Goal: Task Accomplishment & Management: Manage account settings

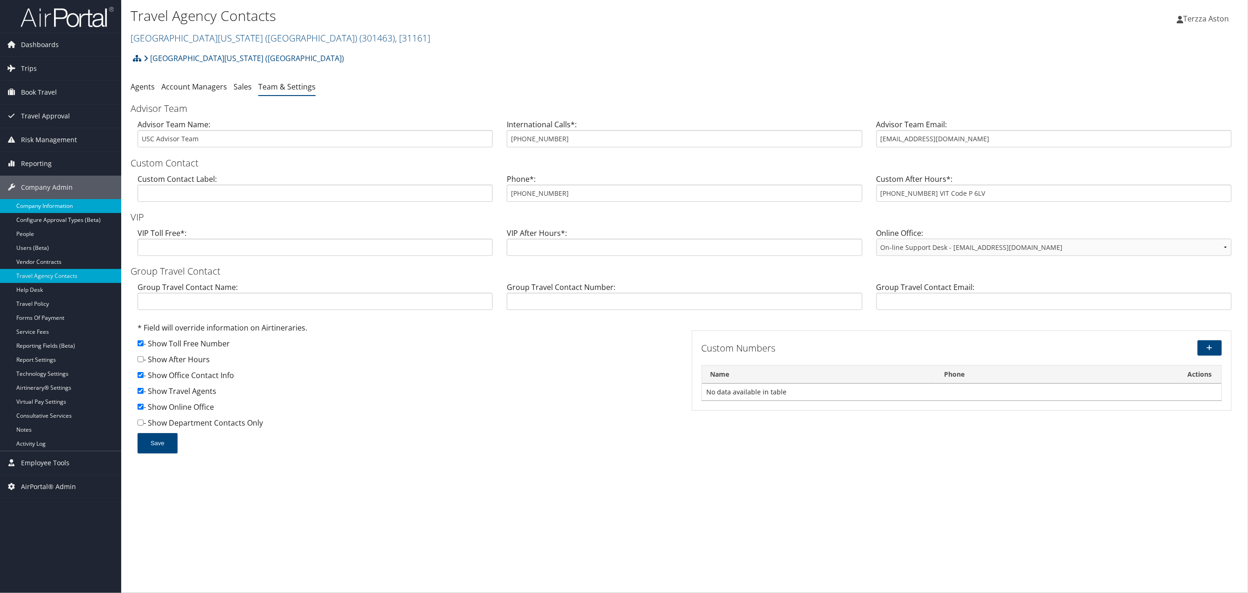
click at [53, 203] on link "Company Information" at bounding box center [60, 206] width 121 height 14
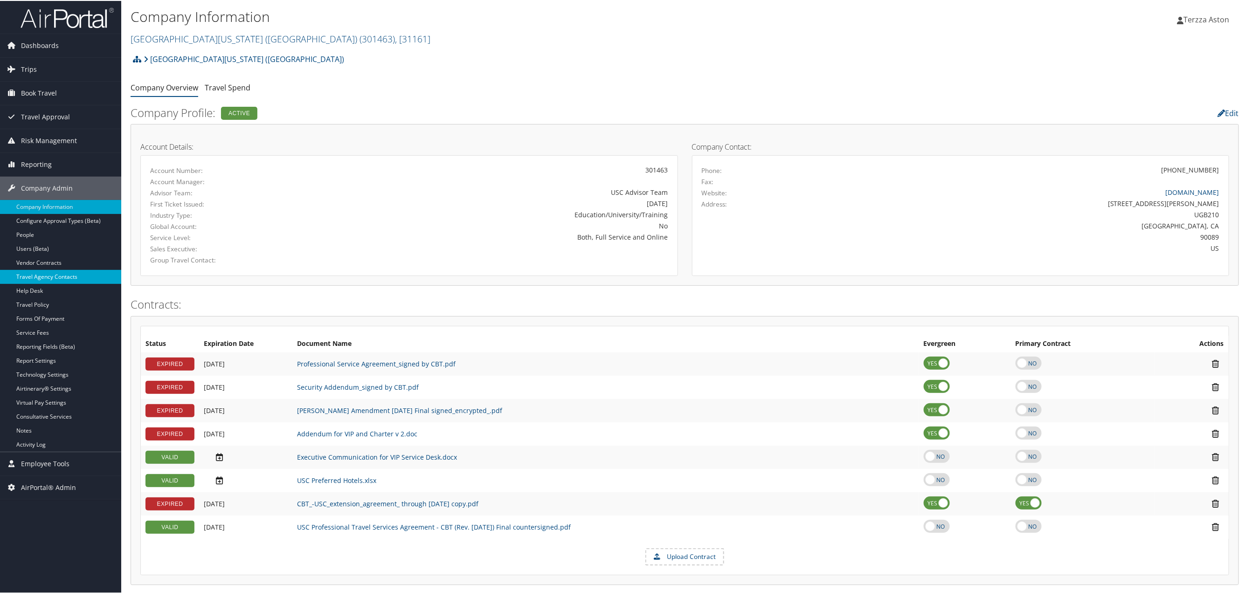
click at [55, 277] on link "Travel Agency Contacts" at bounding box center [60, 276] width 121 height 14
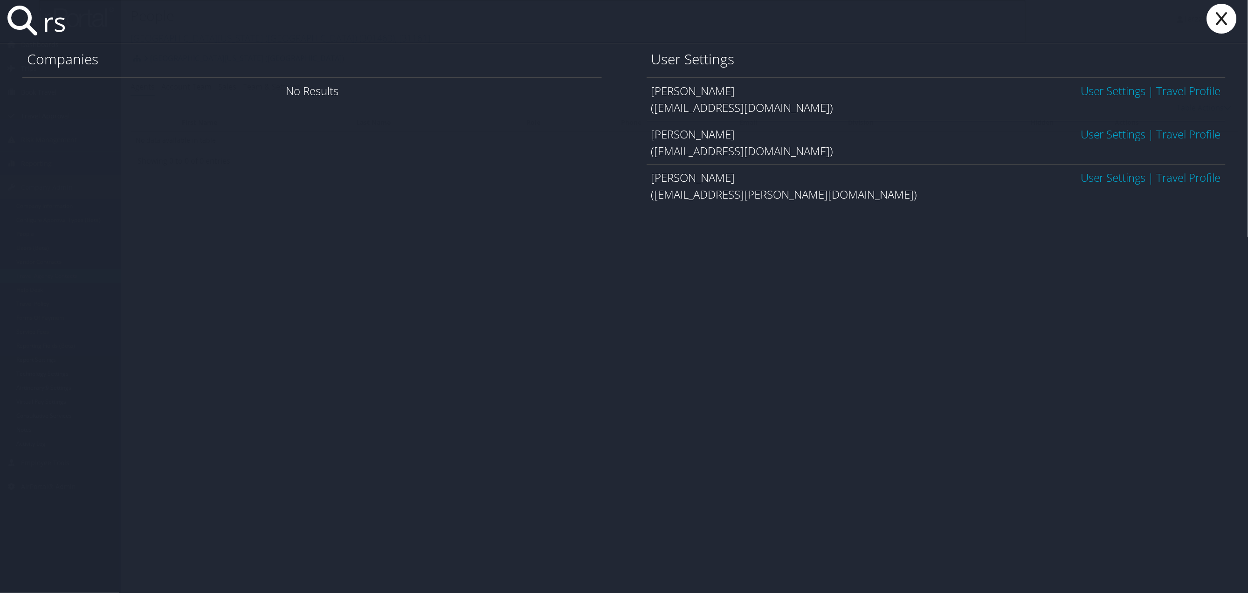
type input "r"
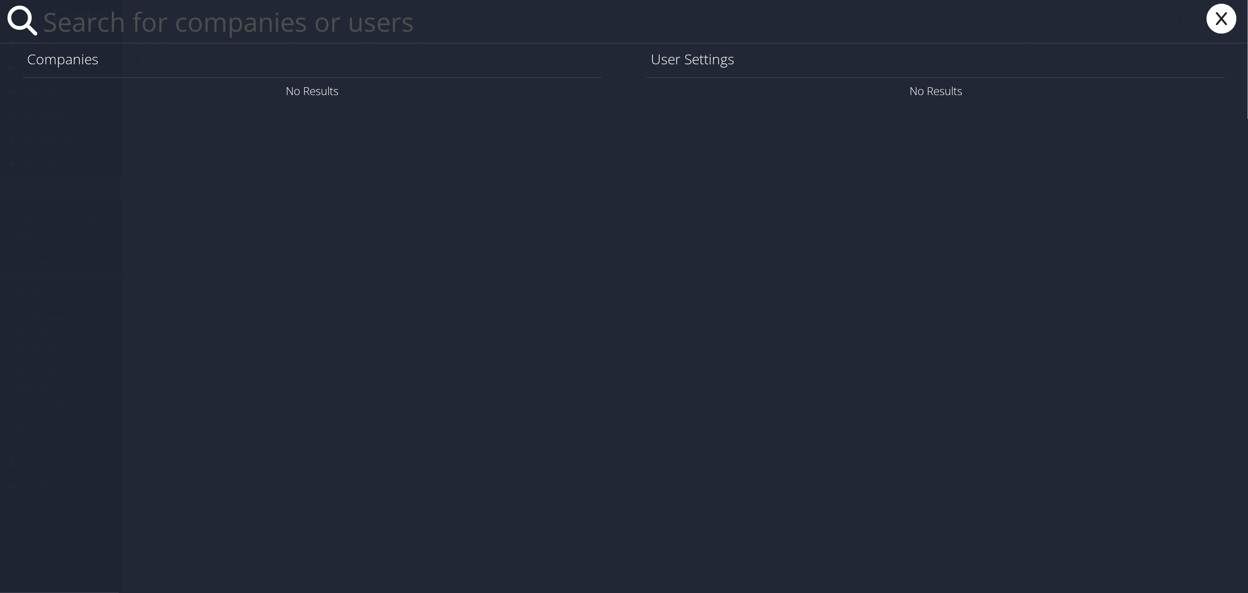
type input "r"
click at [1225, 21] on icon at bounding box center [1221, 19] width 37 height 30
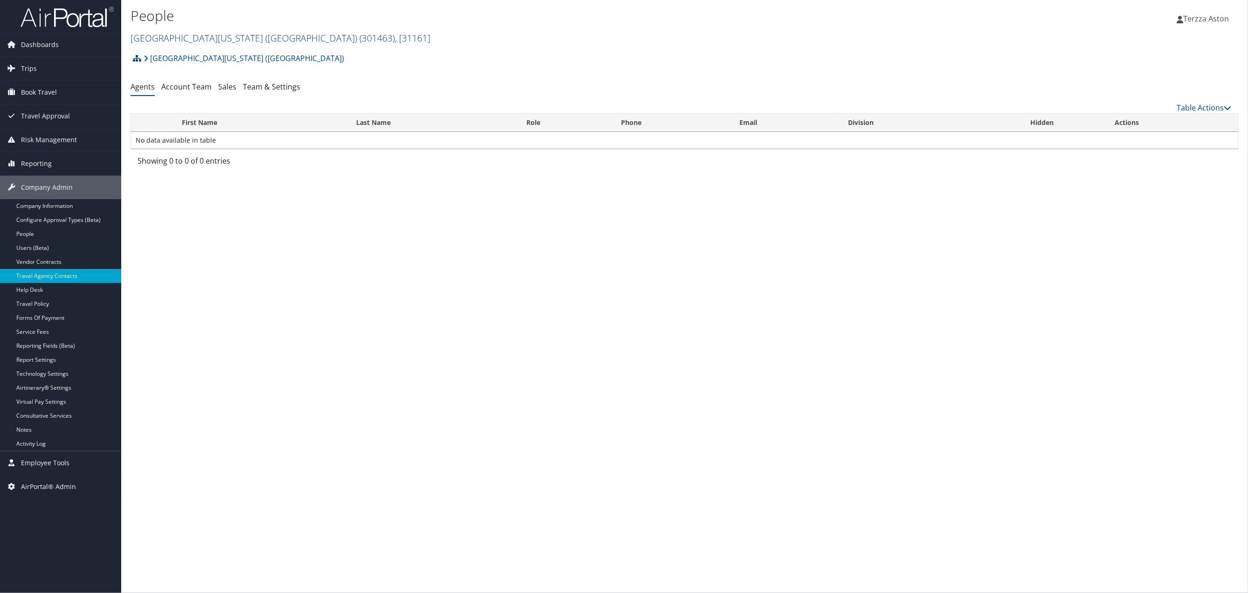
click at [196, 37] on link "University of Southern California (USC) ( 301463 ) , [ 31161 ]" at bounding box center [281, 38] width 300 height 13
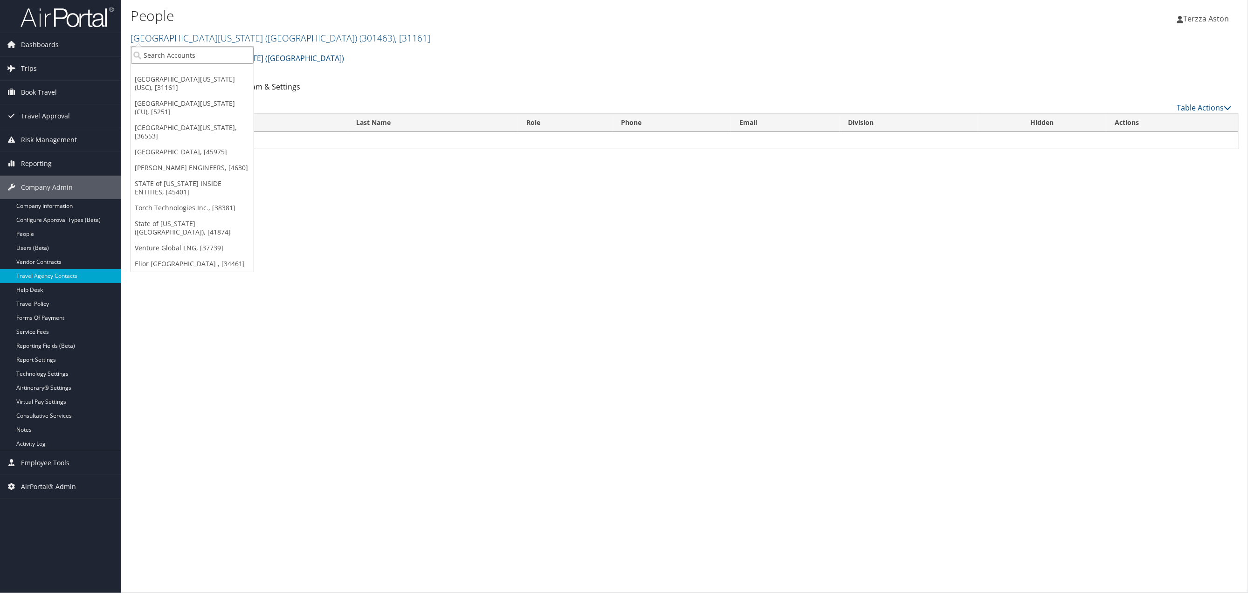
click at [184, 56] on input "search" at bounding box center [192, 55] width 123 height 17
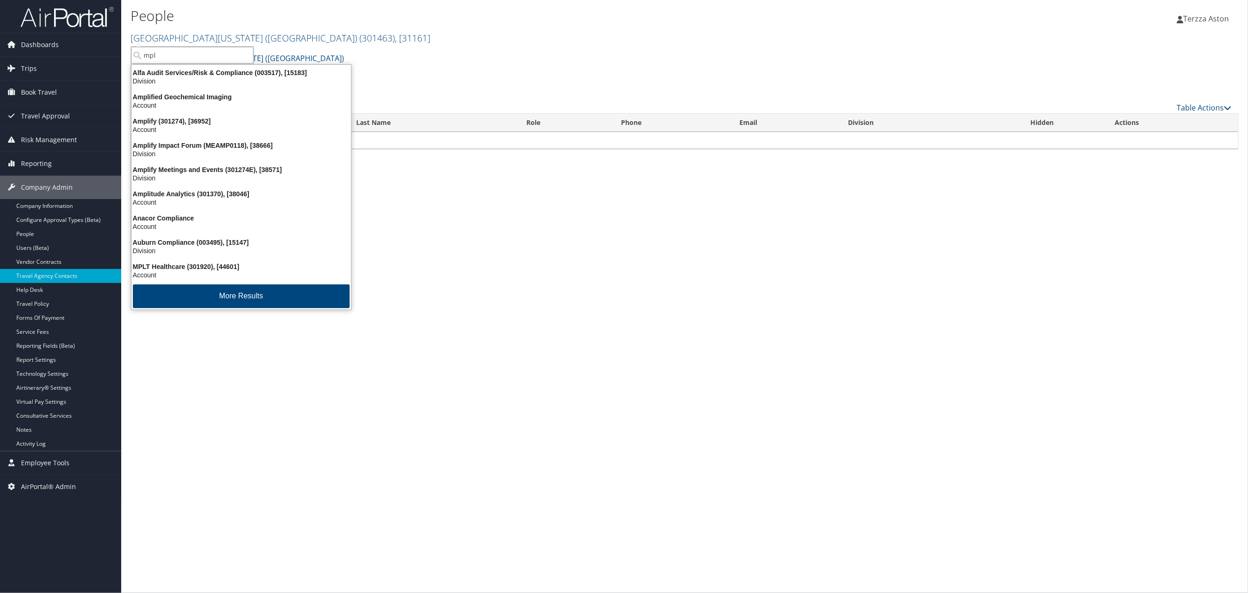
type input "mplt"
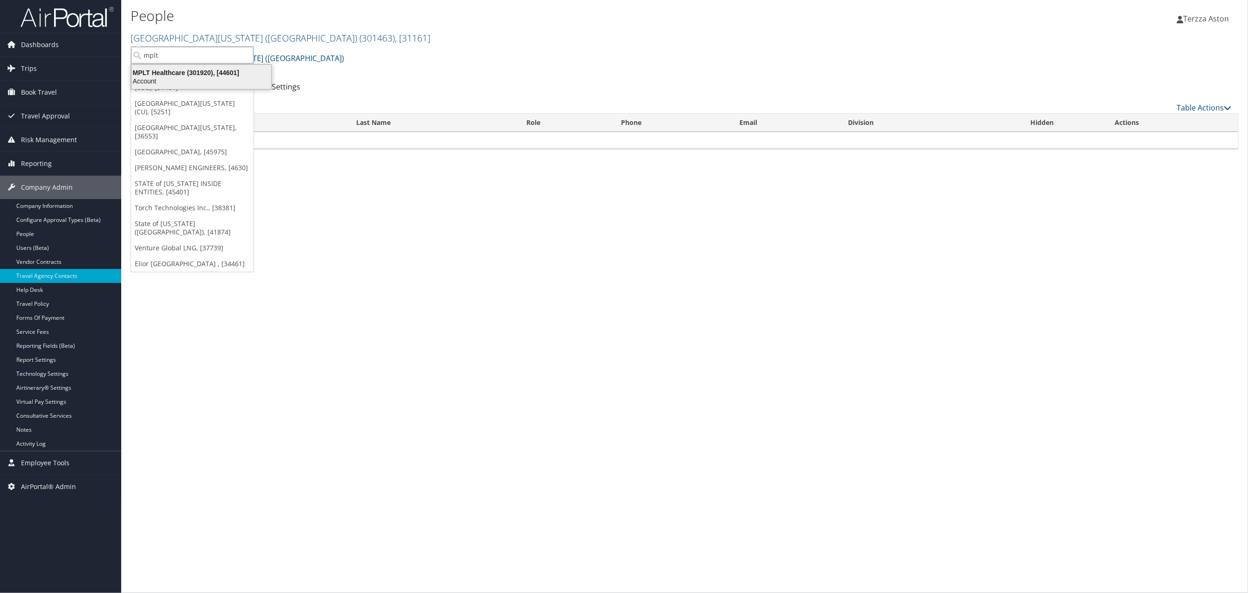
click at [186, 78] on div "Account" at bounding box center [201, 81] width 151 height 8
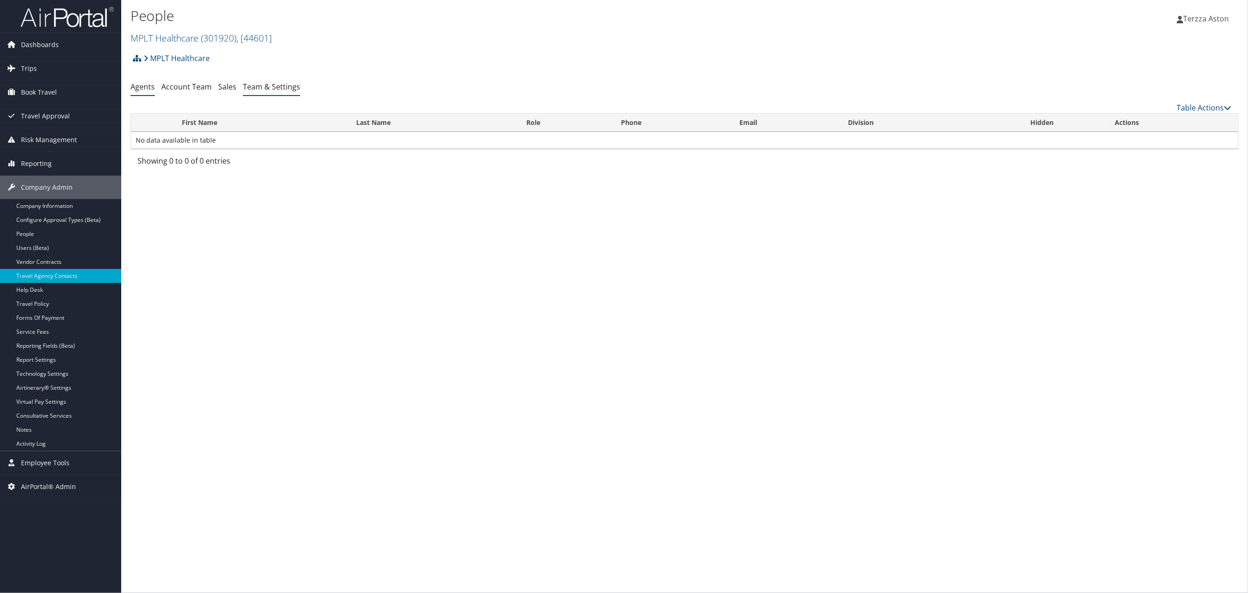
click at [276, 87] on link "Team & Settings" at bounding box center [271, 87] width 57 height 10
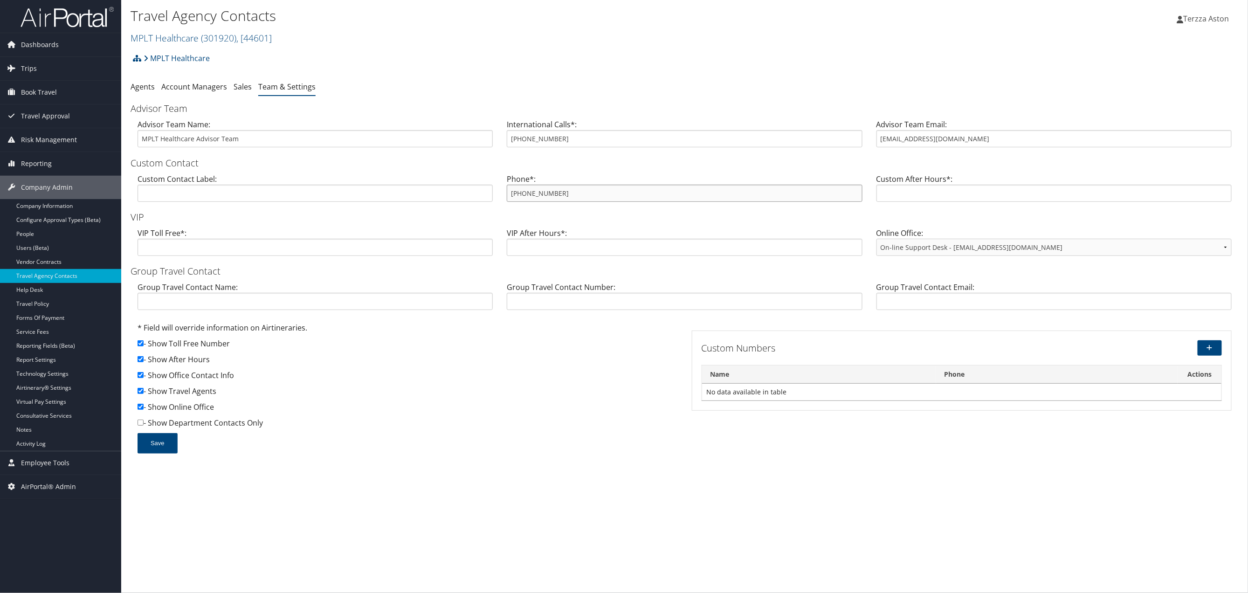
drag, startPoint x: 511, startPoint y: 191, endPoint x: 595, endPoint y: 189, distance: 83.9
click at [595, 189] on input "800-485-6251" at bounding box center [684, 193] width 355 height 17
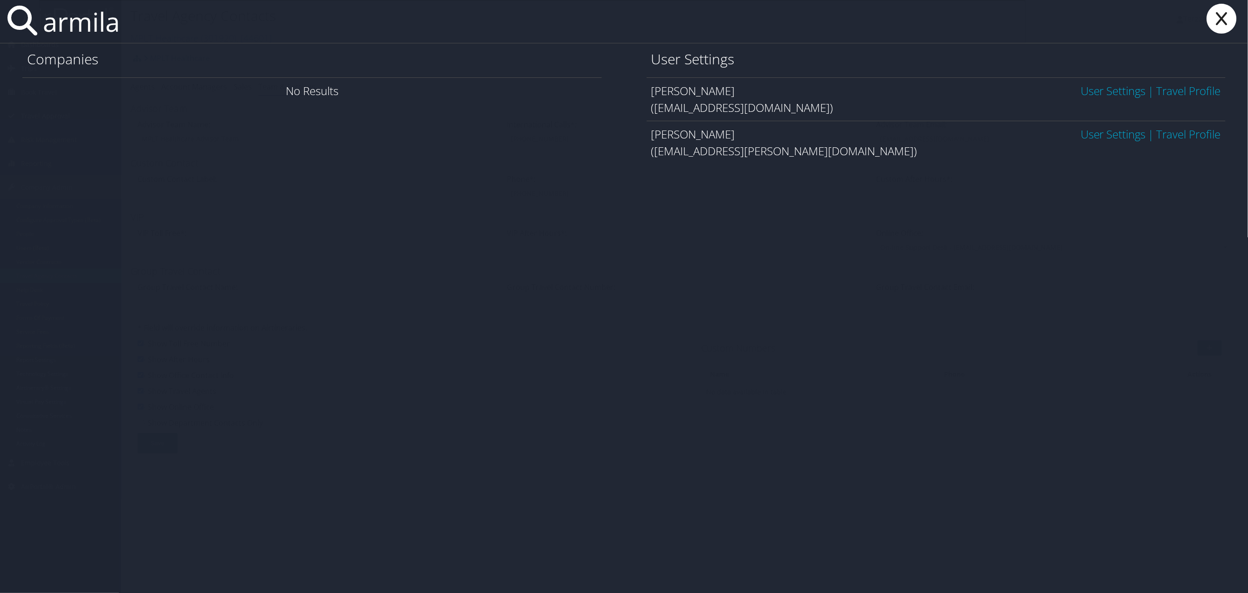
type input "armila"
click at [1100, 94] on link "User Settings" at bounding box center [1112, 90] width 65 height 15
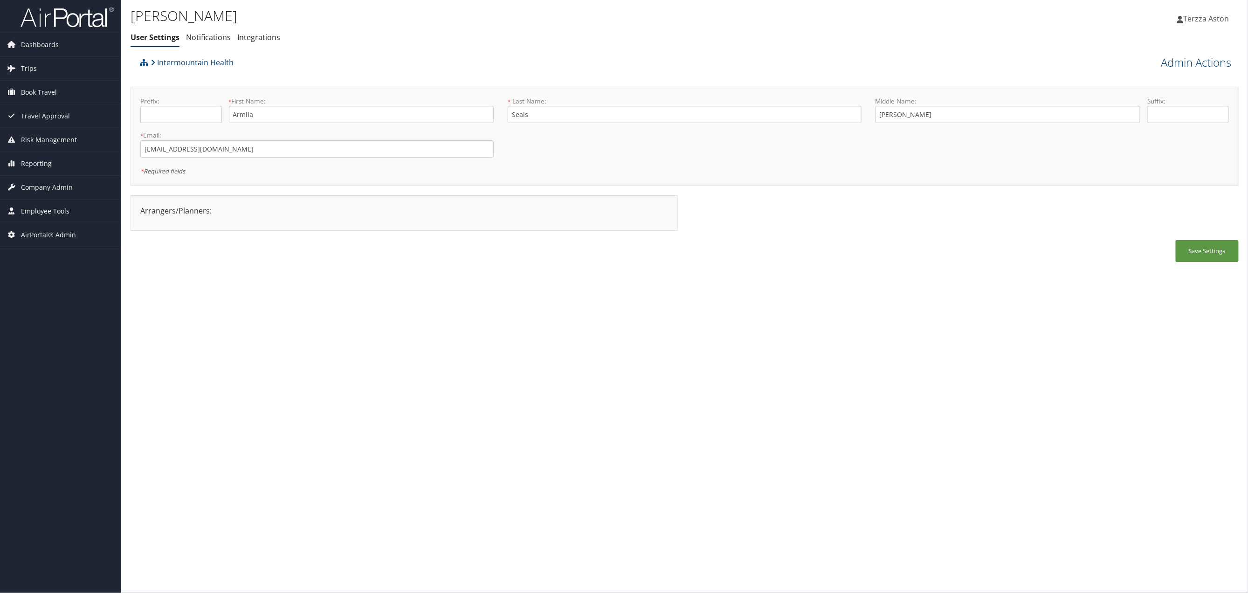
click at [1188, 60] on link "Admin Actions" at bounding box center [1196, 63] width 70 height 16
click at [1139, 114] on link "User Technology Settings" at bounding box center [1169, 111] width 123 height 16
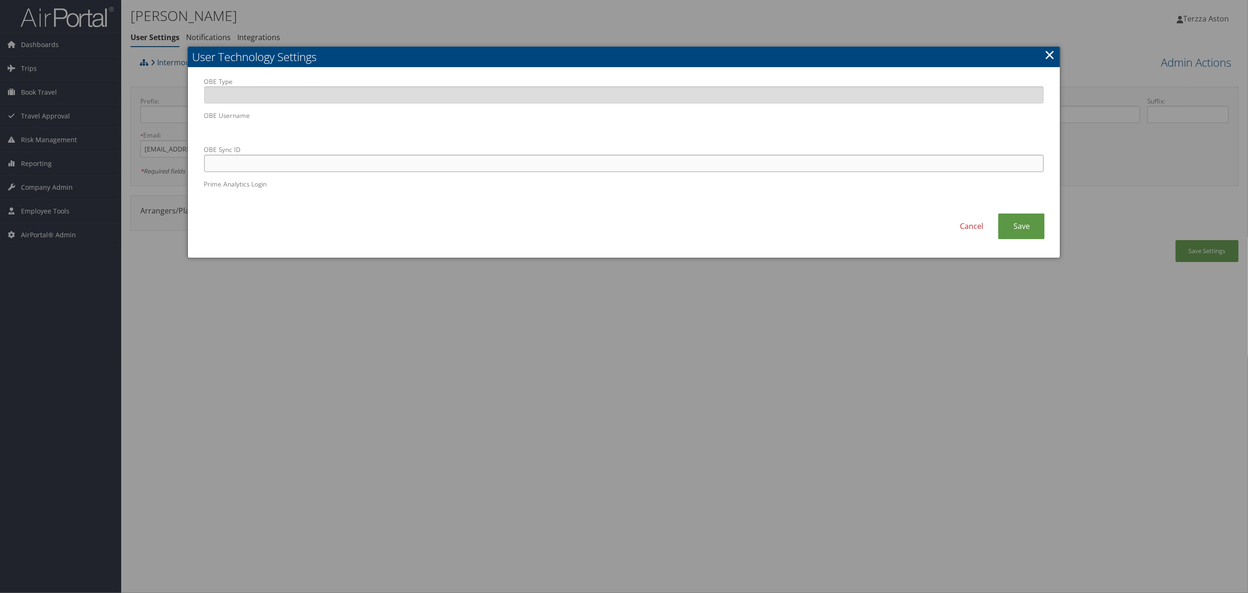
click at [373, 163] on input "OBE Sync ID" at bounding box center [624, 163] width 840 height 17
paste input "[EMAIL_ADDRESS][DOMAIN_NAME]"
type input "[EMAIL_ADDRESS][DOMAIN_NAME]"
click at [995, 229] on link "Cancel" at bounding box center [971, 226] width 53 height 26
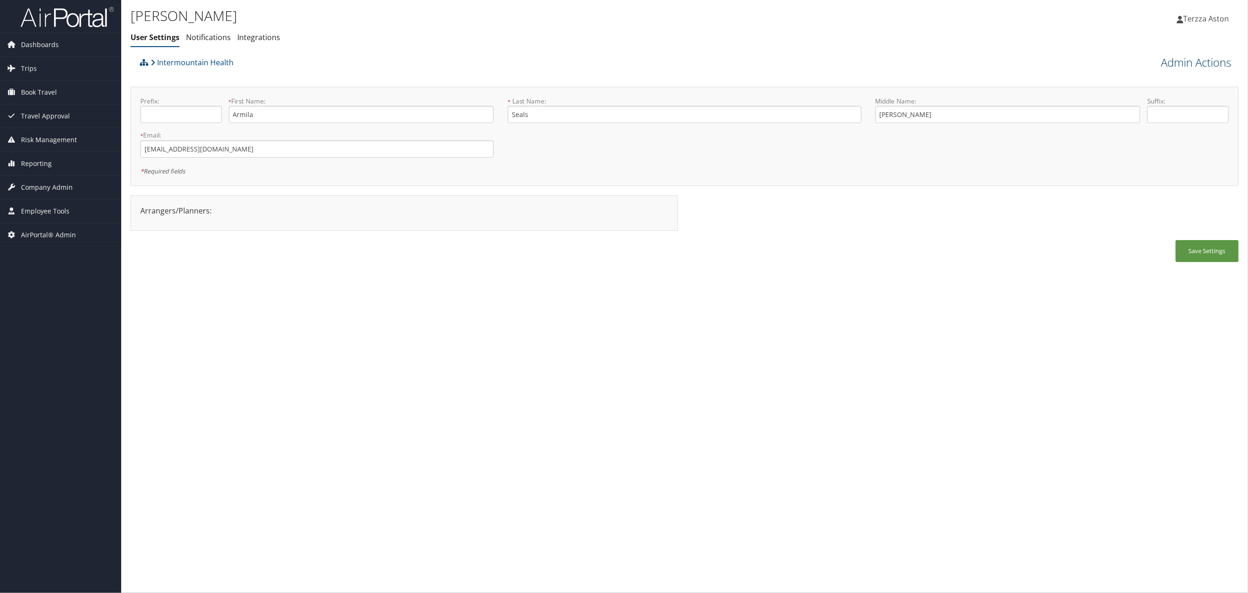
click at [1196, 55] on link "Admin Actions" at bounding box center [1196, 63] width 70 height 16
click at [1156, 115] on link "User Technology Settings" at bounding box center [1169, 111] width 123 height 16
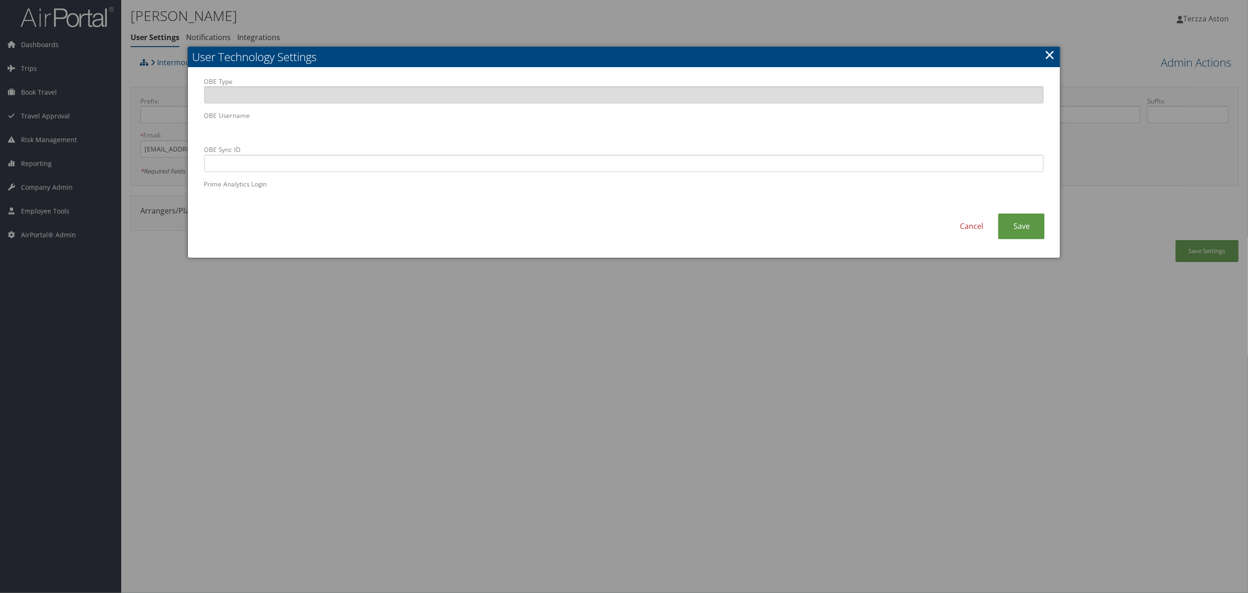
click at [266, 133] on div "OBE Type OBE Username OBE Sync ID Prime Analytics Login" at bounding box center [624, 145] width 854 height 137
click at [430, 166] on input "OBE Sync ID" at bounding box center [624, 163] width 840 height 17
paste input "[EMAIL_ADDRESS][DOMAIN_NAME]"
type input "[EMAIL_ADDRESS][DOMAIN_NAME]"
click at [1020, 229] on link "Save" at bounding box center [1021, 226] width 47 height 26
